Goal: Find specific page/section

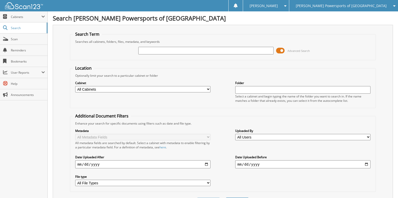
click at [146, 51] on input "text" at bounding box center [205, 51] width 135 height 8
type input "[PERSON_NAME]"
click at [145, 51] on input "jeff scheuler" at bounding box center [205, 51] width 135 height 8
click at [146, 50] on input "jeff scheuler" at bounding box center [205, 51] width 135 height 8
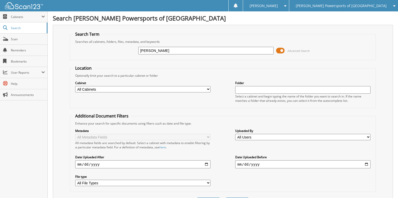
type input "[PERSON_NAME]"
click at [159, 51] on input "[PERSON_NAME]" at bounding box center [205, 51] width 135 height 8
type input "[PERSON_NAME]"
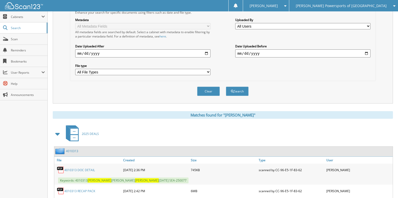
scroll to position [152, 0]
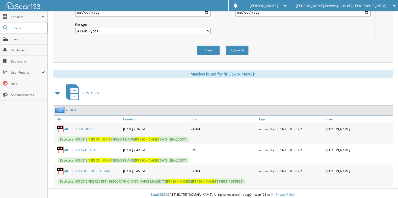
click at [77, 111] on link "4010313" at bounding box center [72, 110] width 12 height 4
